Goal: Task Accomplishment & Management: Manage account settings

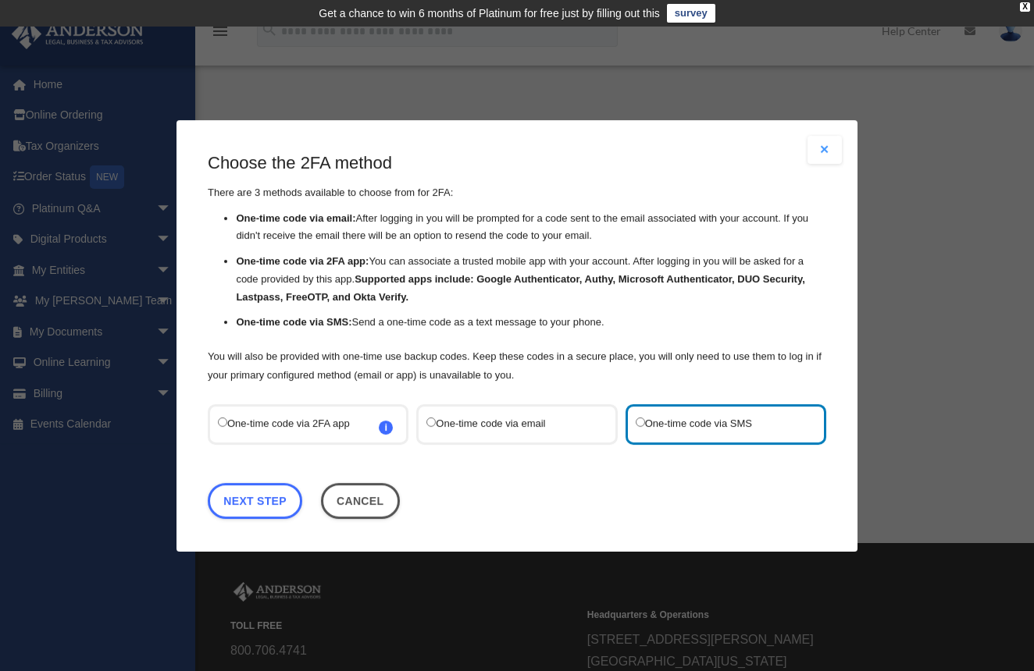
click at [384, 426] on span "i Refer to the guide on how to set up 2FA apps for more information on how to s…" at bounding box center [386, 427] width 14 height 14
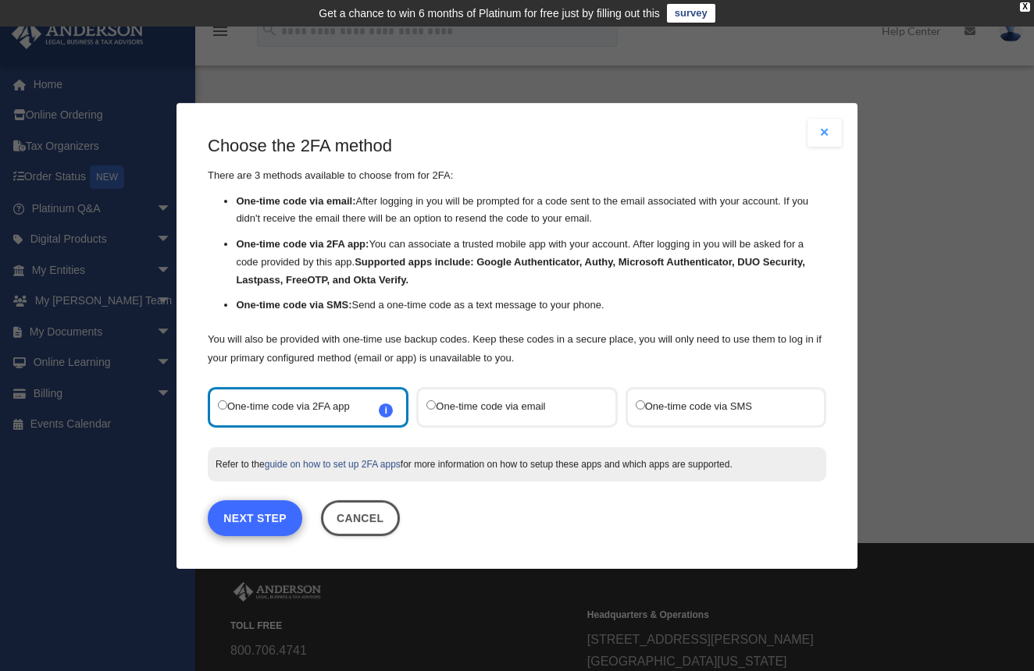
click at [260, 511] on link "Next Step" at bounding box center [255, 518] width 94 height 36
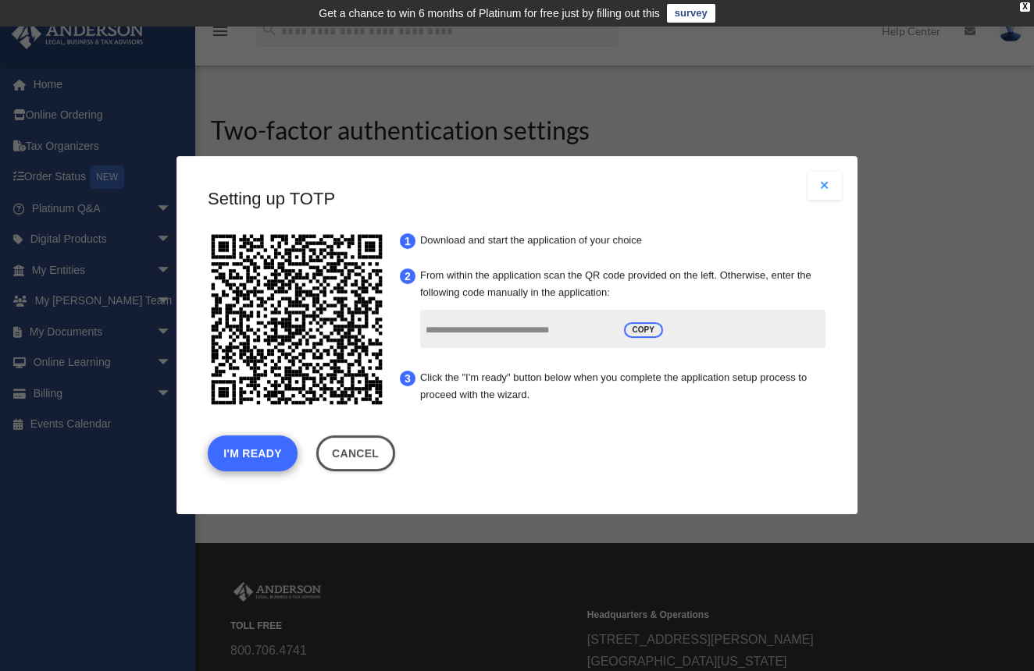
click at [248, 457] on button "I'm Ready" at bounding box center [253, 454] width 90 height 36
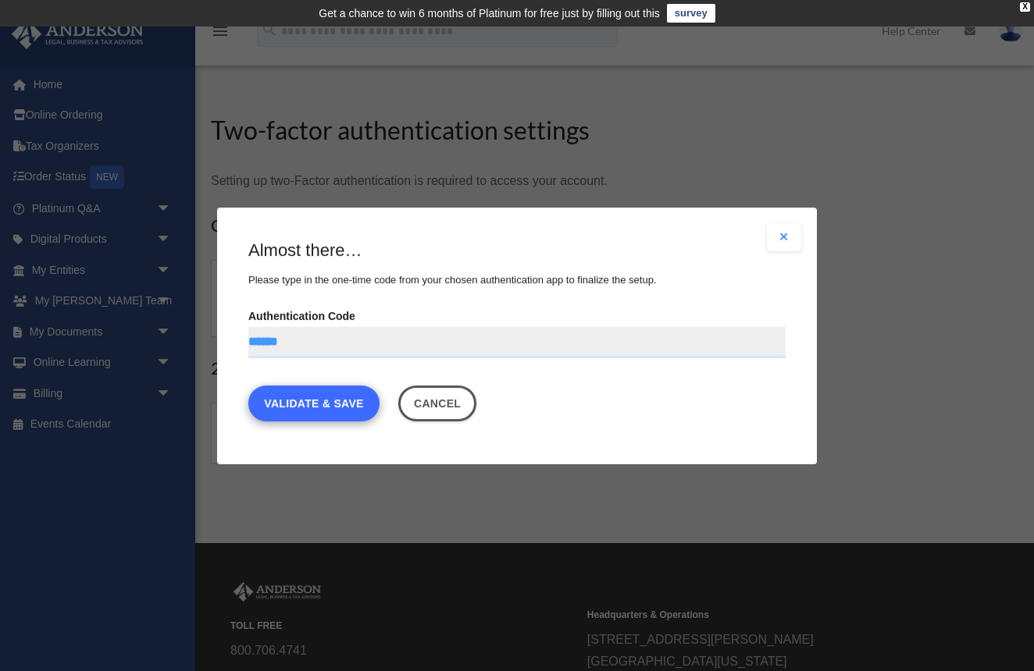
click at [297, 404] on link "Validate & Save" at bounding box center [313, 403] width 131 height 36
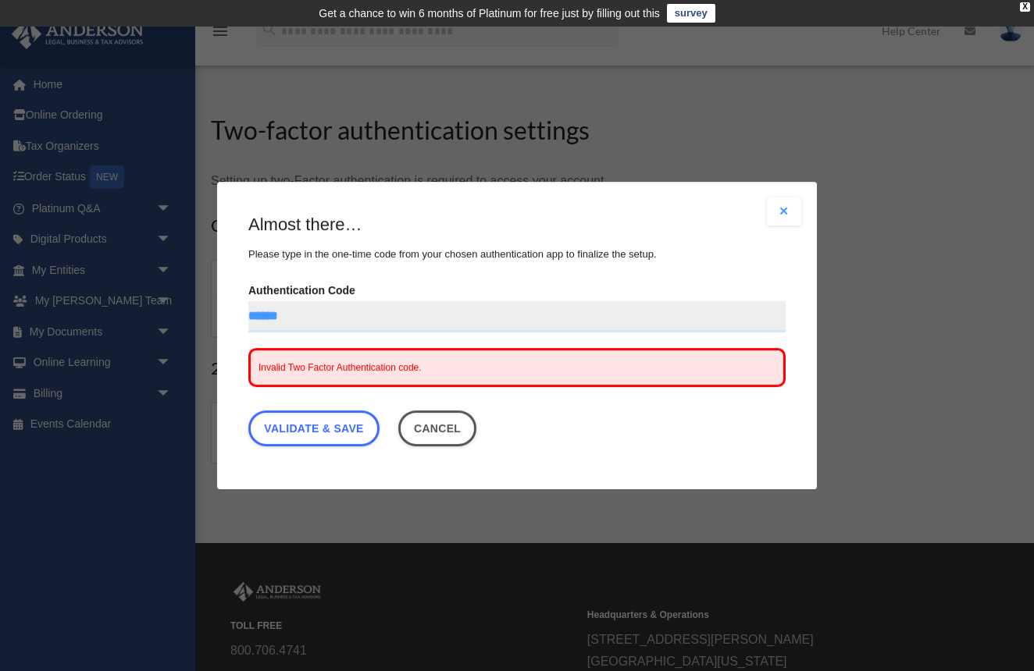
click at [362, 373] on div "Invalid Two Factor Authentication code." at bounding box center [516, 367] width 537 height 39
click at [325, 369] on span "Invalid Two Factor Authentication code." at bounding box center [339, 367] width 163 height 11
drag, startPoint x: 333, startPoint y: 319, endPoint x: 151, endPoint y: 284, distance: 186.0
click at [151, 284] on div "Are you sure? Any unsaved changes will be lost! Yes No Choose the 2FA method Th…" at bounding box center [517, 335] width 1034 height 671
type input "******"
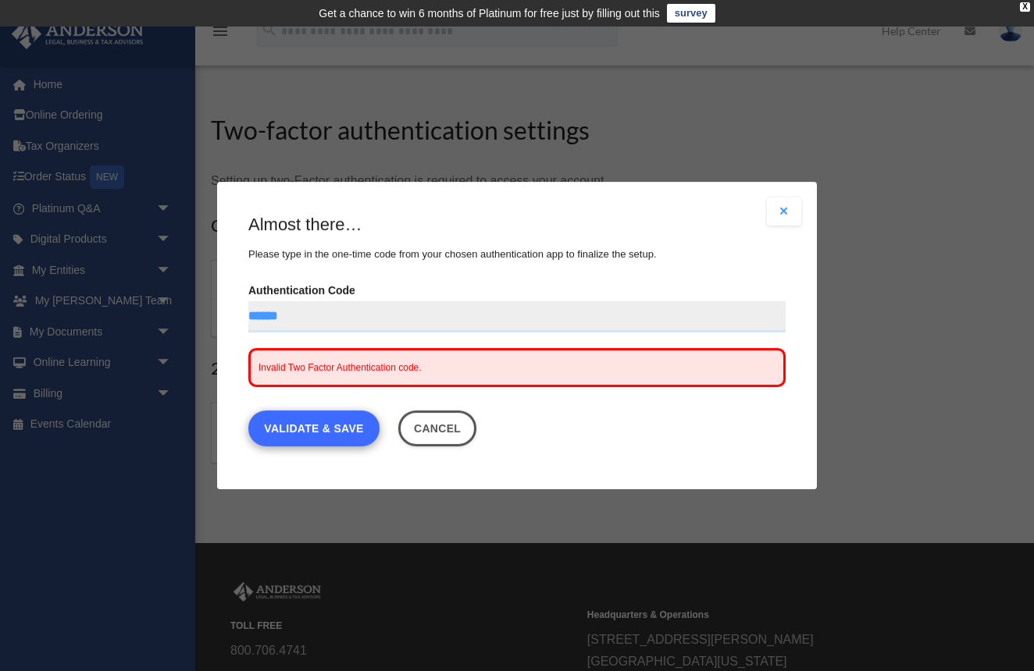
click at [302, 426] on link "Validate & Save" at bounding box center [313, 429] width 131 height 36
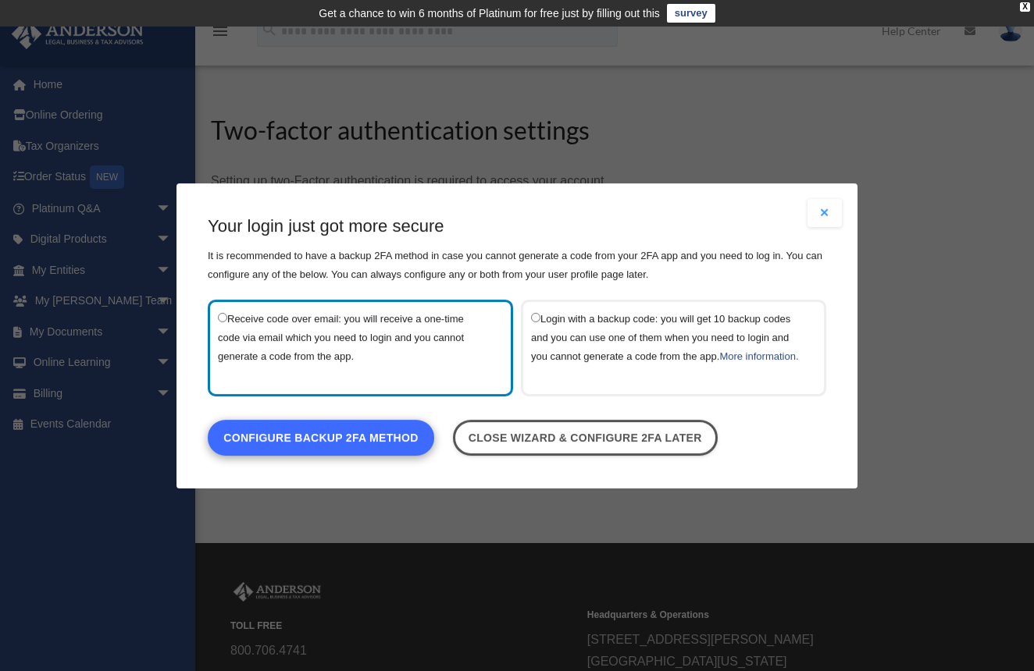
click at [313, 447] on link "Configure backup 2FA method" at bounding box center [321, 437] width 226 height 36
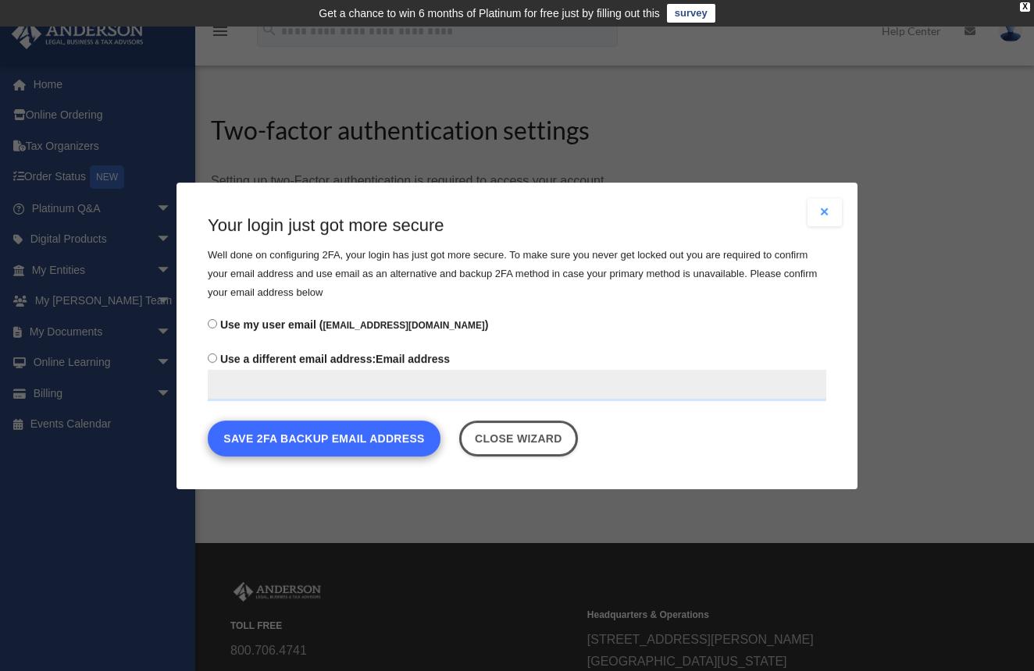
click at [328, 436] on button "Save 2FA backup email address" at bounding box center [324, 438] width 233 height 36
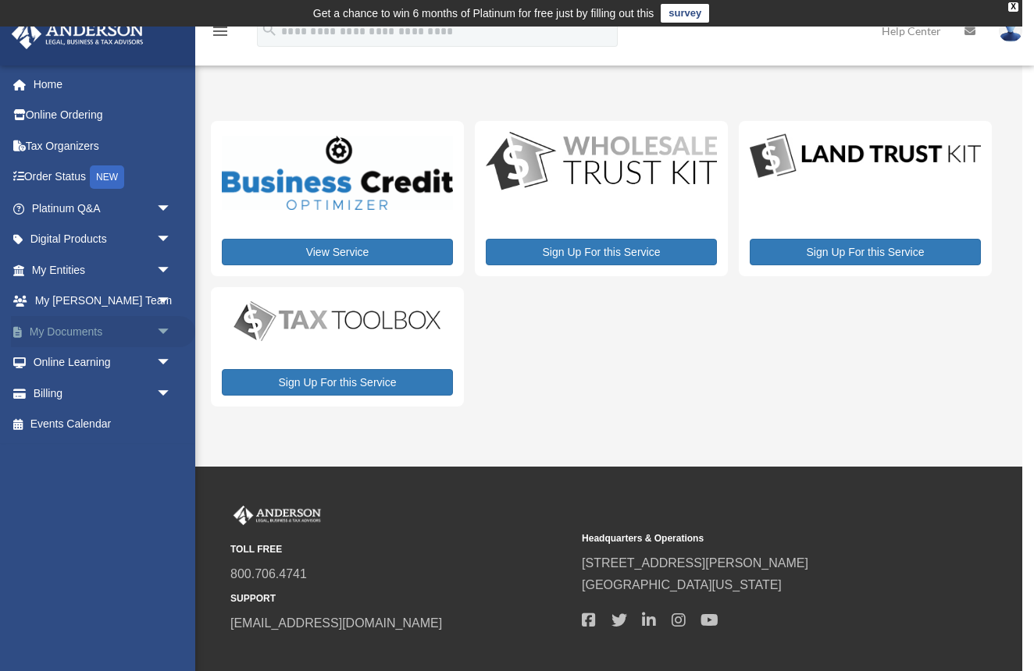
click at [164, 327] on span "arrow_drop_down" at bounding box center [171, 332] width 31 height 32
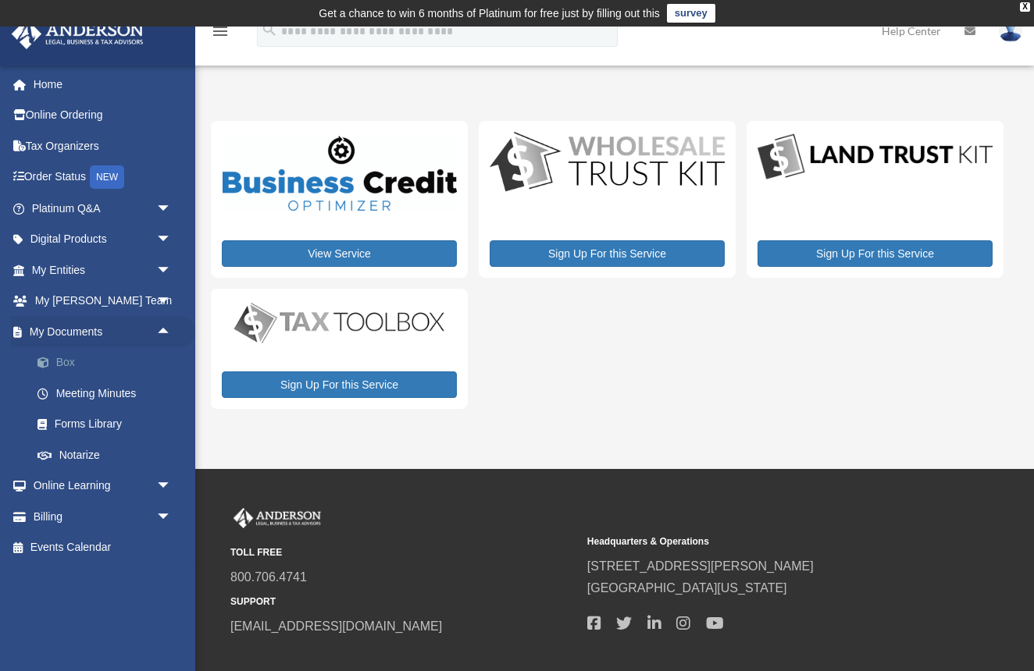
click at [67, 354] on link "Box" at bounding box center [108, 362] width 173 height 31
click at [88, 391] on link "Meeting Minutes" at bounding box center [108, 393] width 173 height 31
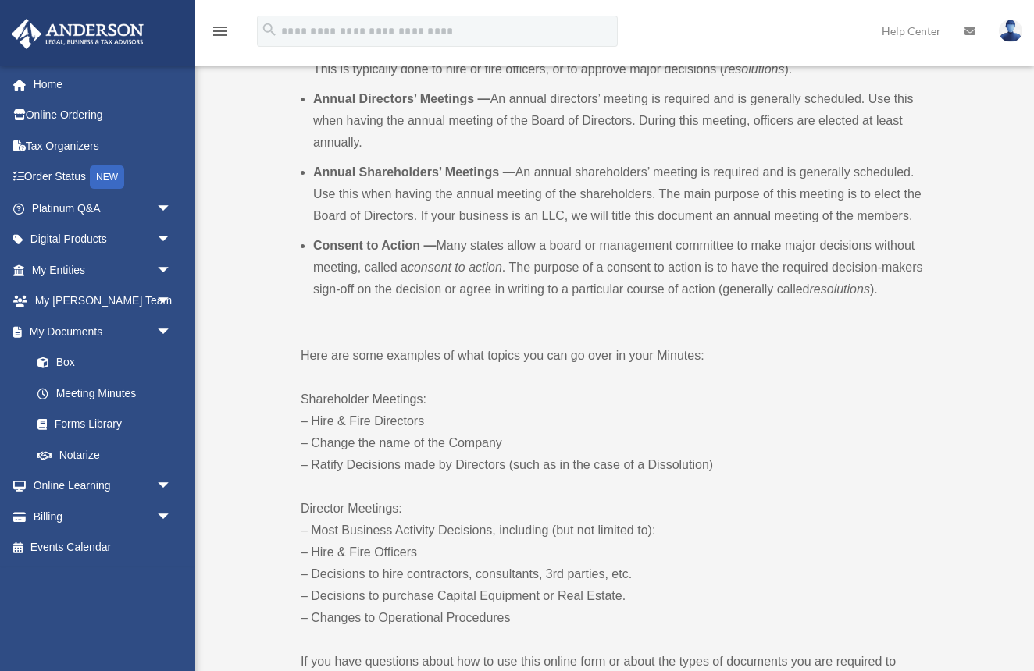
scroll to position [624, 0]
click at [66, 265] on link "My Entities arrow_drop_down" at bounding box center [103, 270] width 184 height 31
click at [165, 265] on span "arrow_drop_down" at bounding box center [171, 271] width 31 height 32
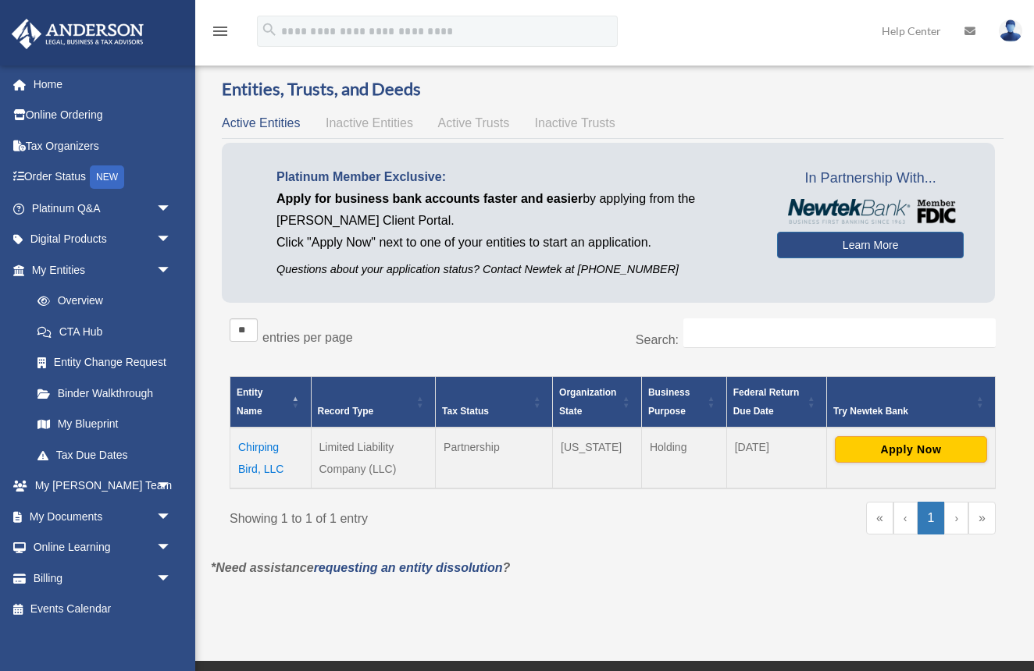
scroll to position [37, 0]
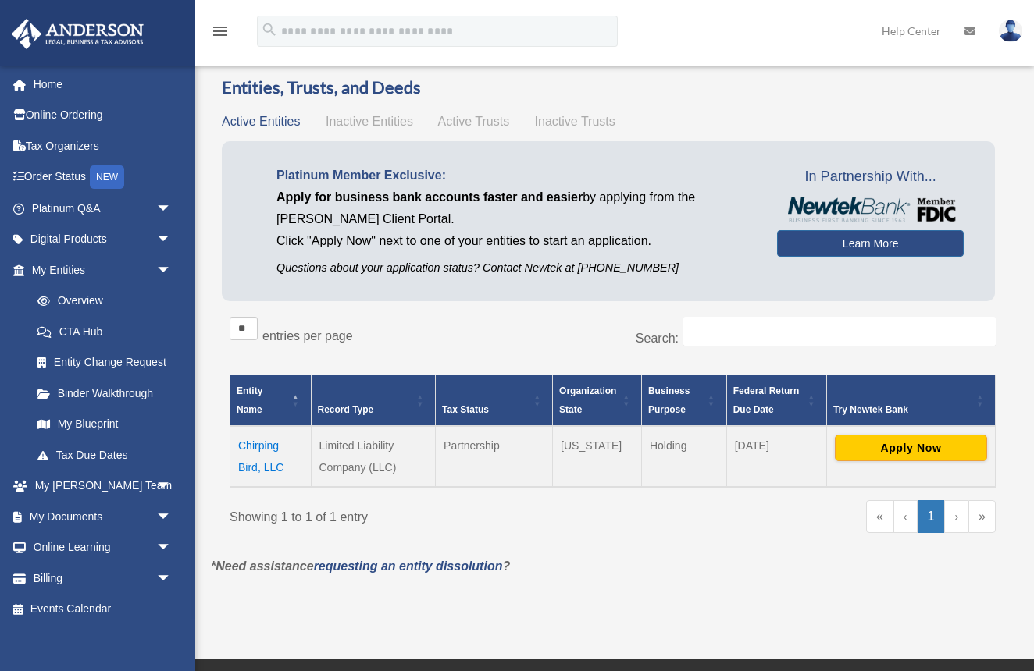
click at [251, 443] on td "Chirping Bird, LLC" at bounding box center [270, 456] width 81 height 61
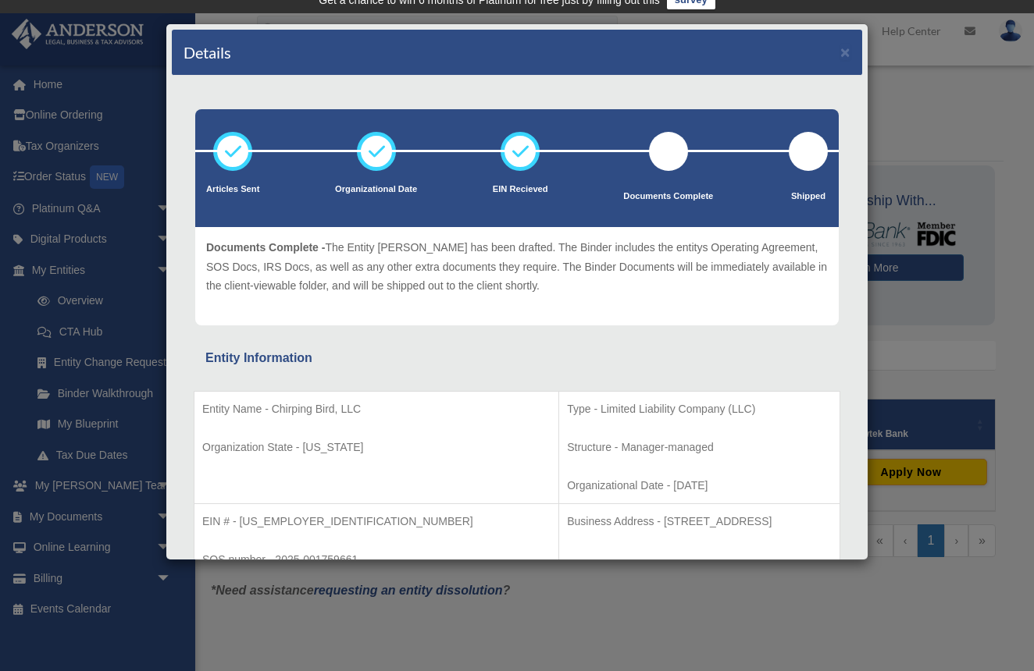
scroll to position [0, 0]
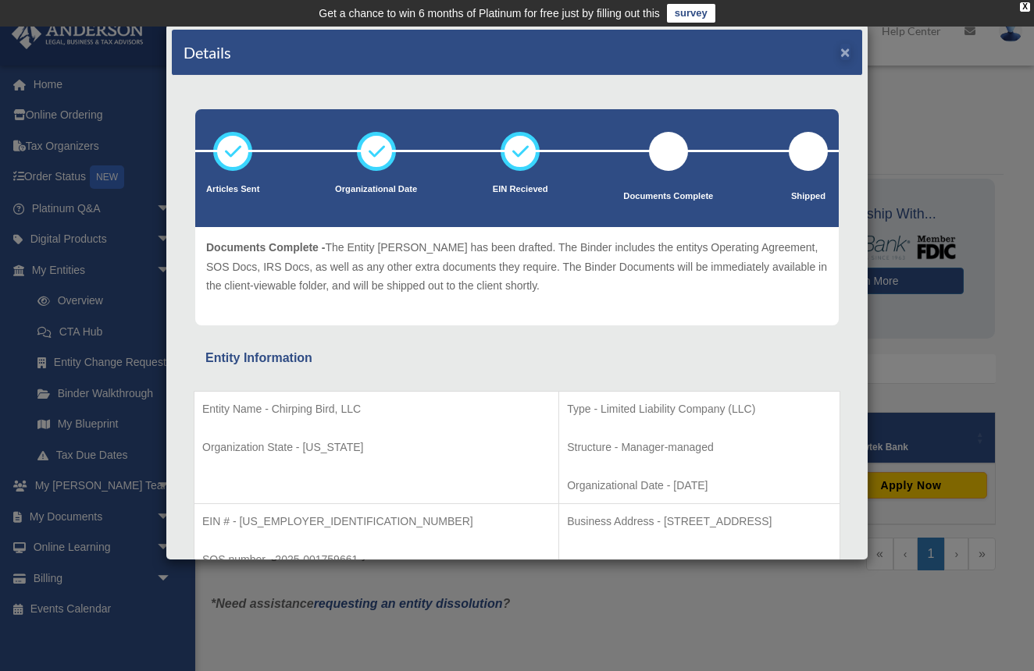
click at [845, 52] on button "×" at bounding box center [845, 52] width 10 height 16
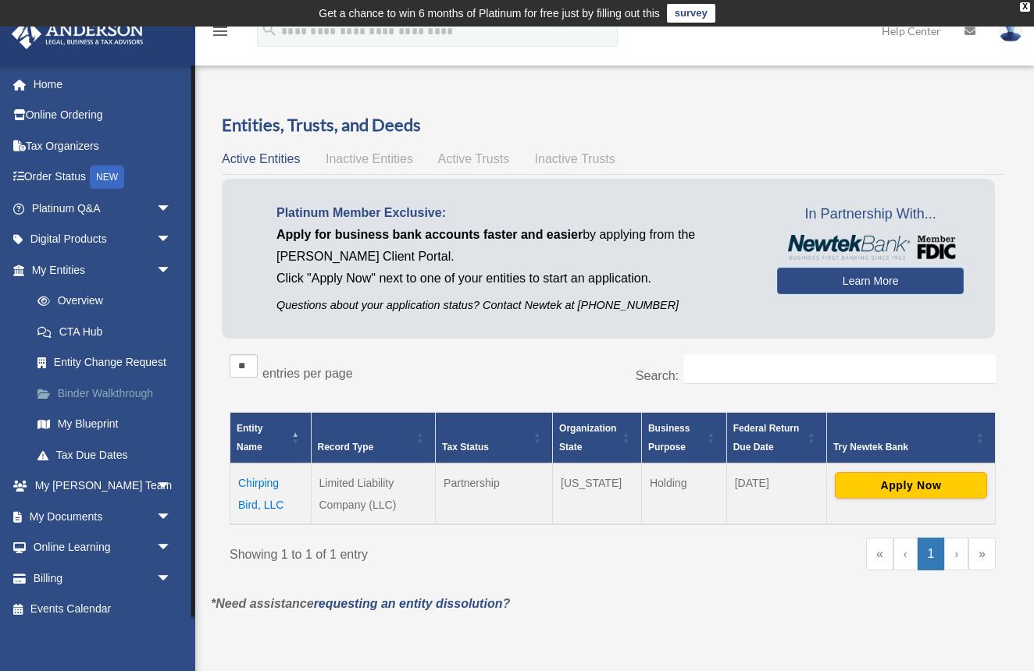
click at [84, 393] on link "Binder Walkthrough" at bounding box center [108, 393] width 173 height 31
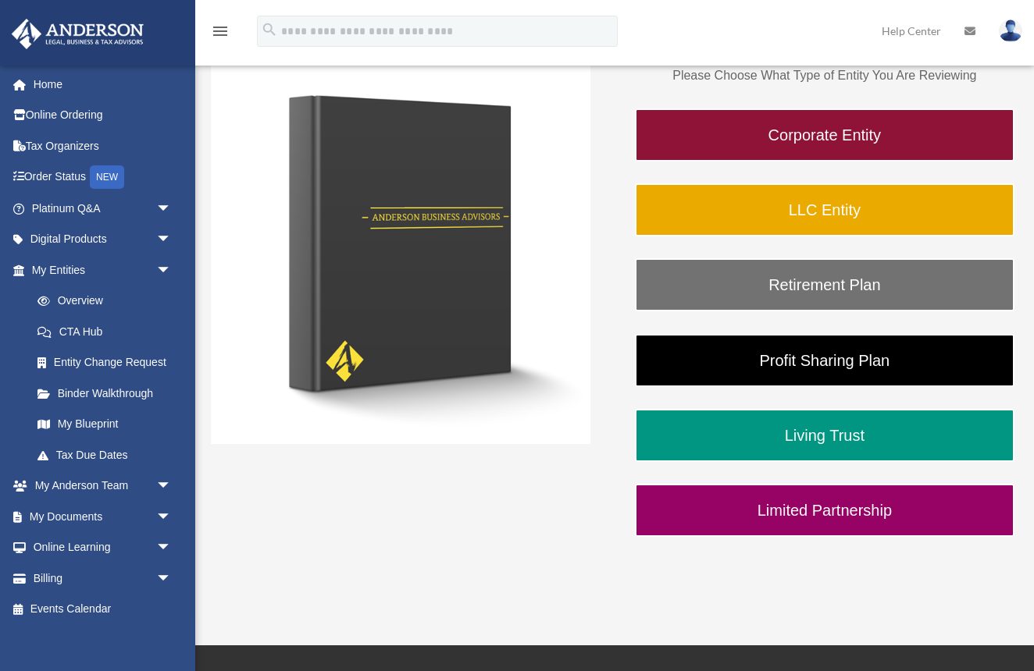
scroll to position [256, 0]
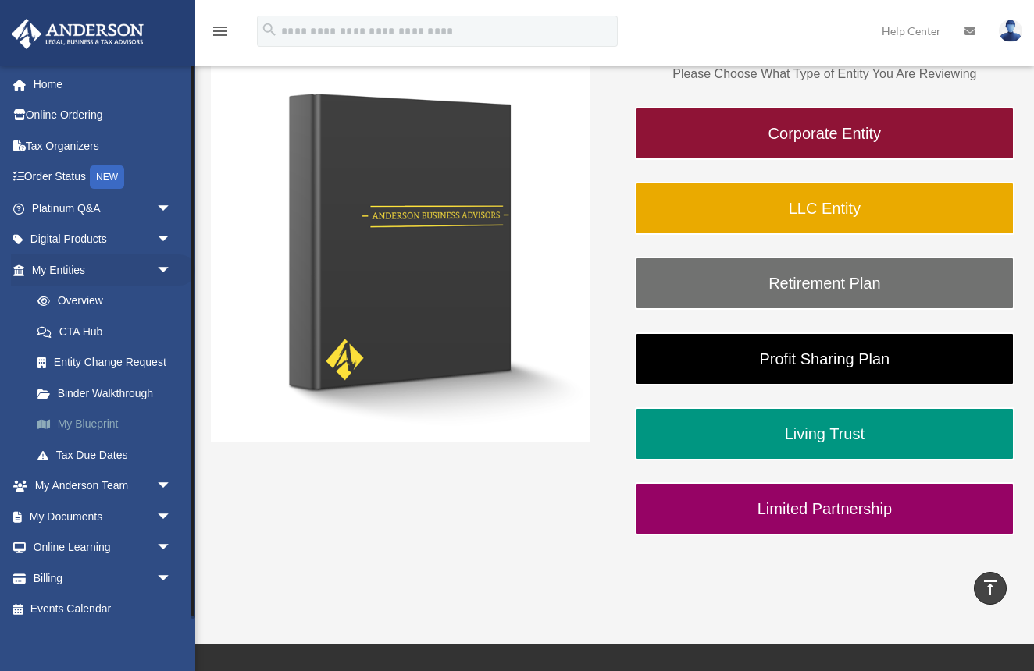
click at [93, 417] on link "My Blueprint" at bounding box center [108, 424] width 173 height 31
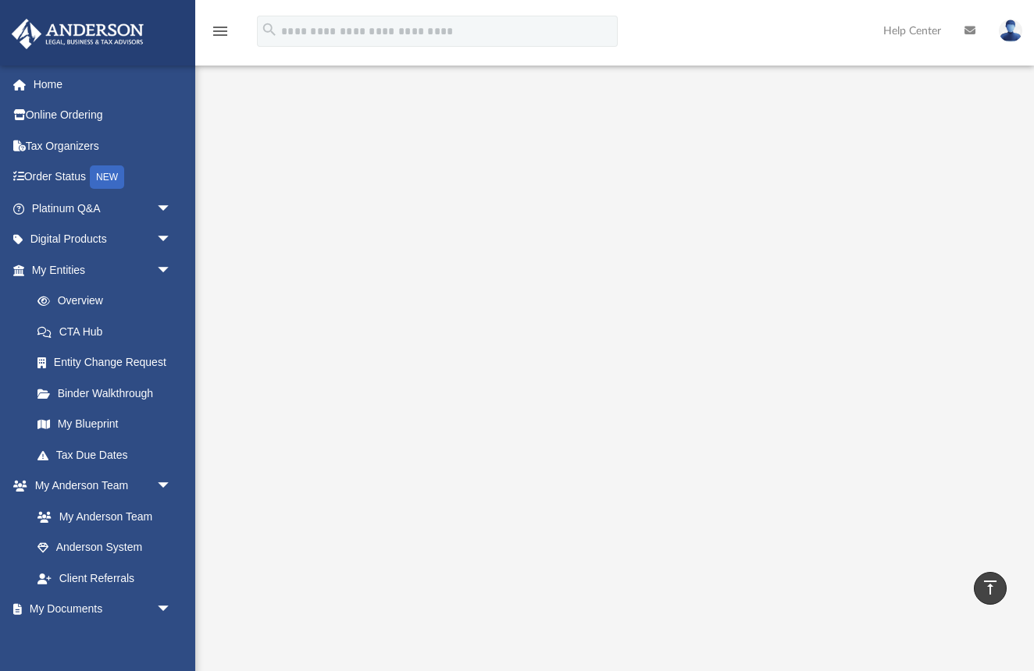
scroll to position [95, 0]
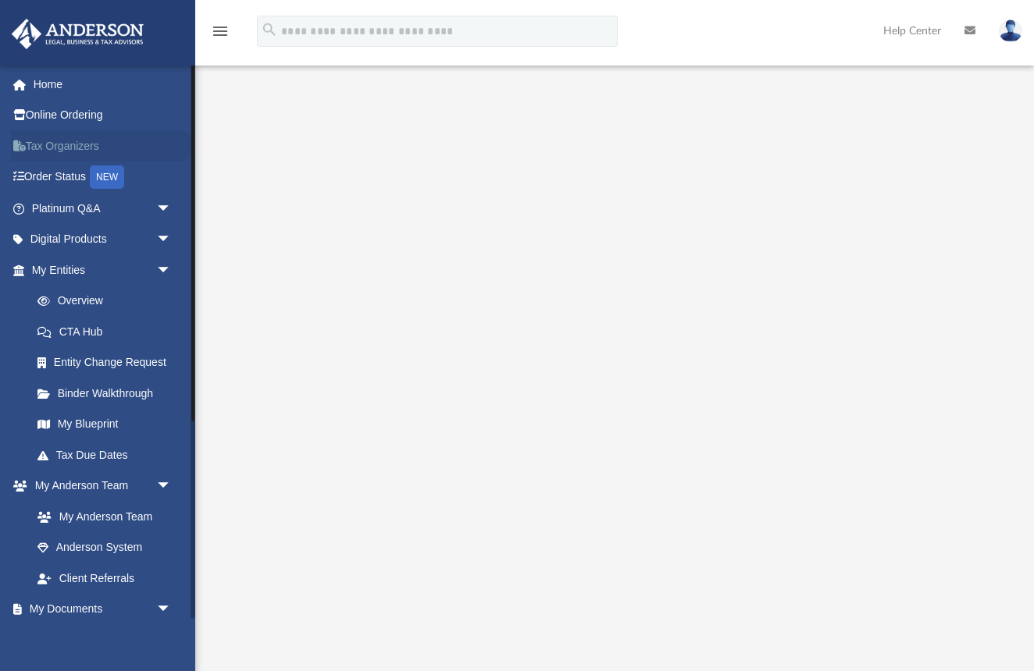
click at [66, 147] on link "Tax Organizers" at bounding box center [103, 145] width 184 height 31
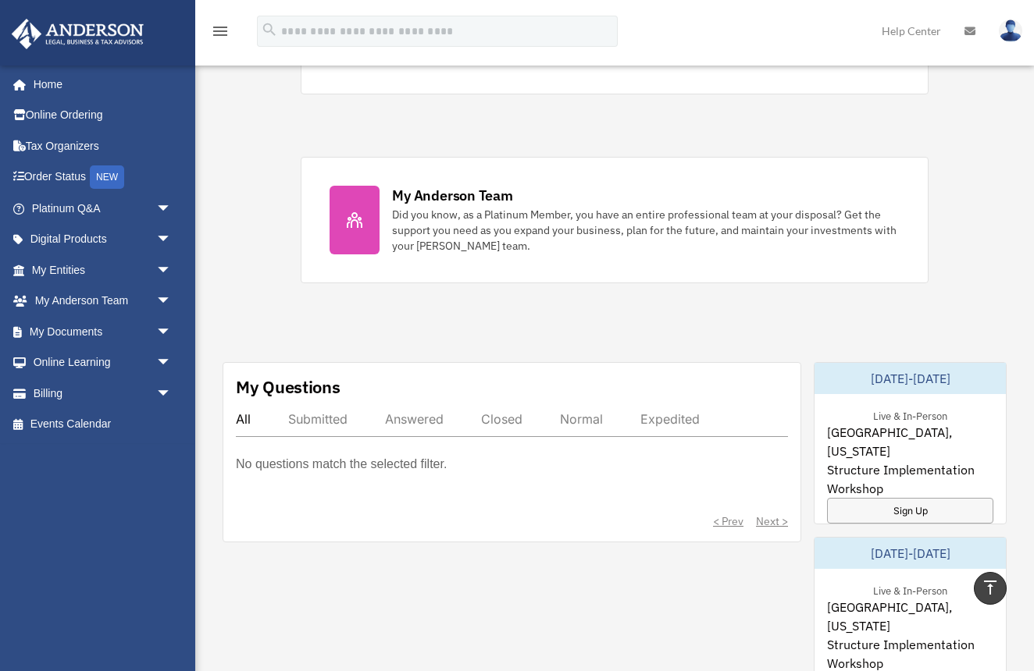
scroll to position [620, 0]
click at [63, 269] on link "My Entities arrow_drop_down" at bounding box center [103, 270] width 184 height 31
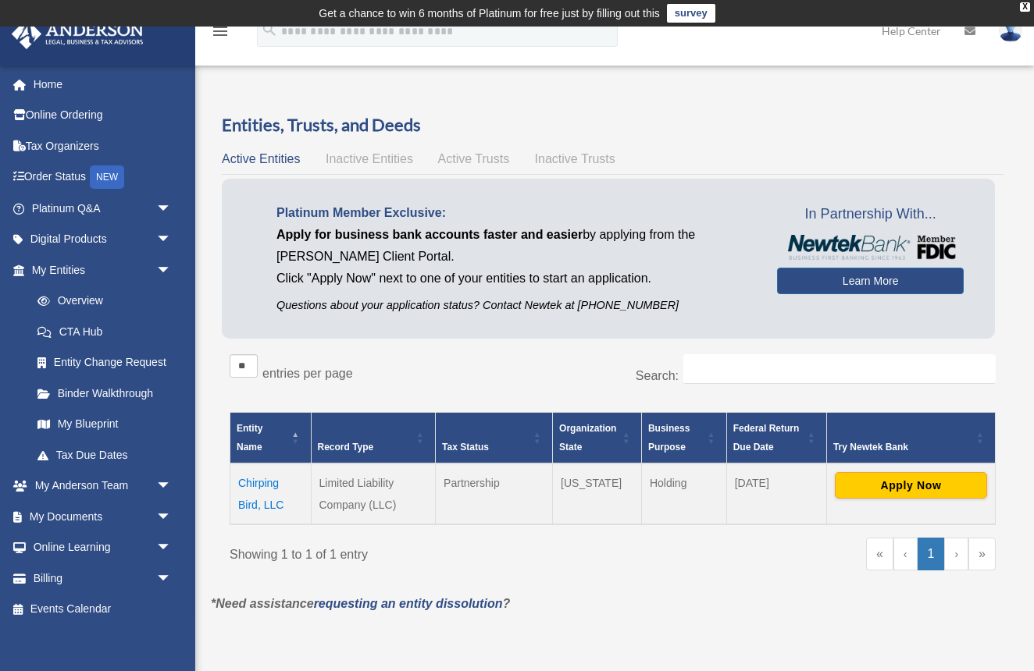
click at [475, 155] on span "Active Trusts" at bounding box center [474, 158] width 72 height 13
